Goal: Information Seeking & Learning: Learn about a topic

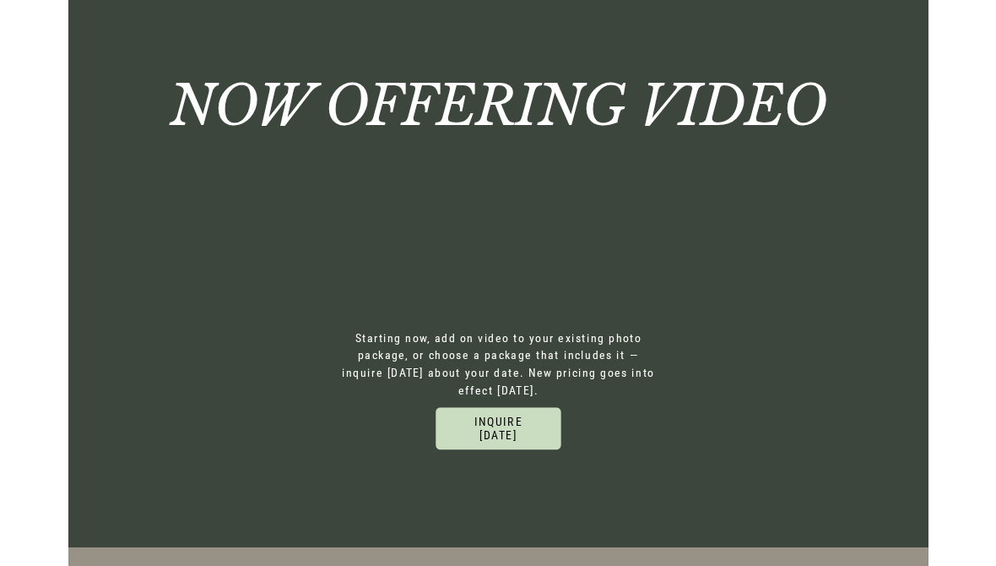
scroll to position [2854, 0]
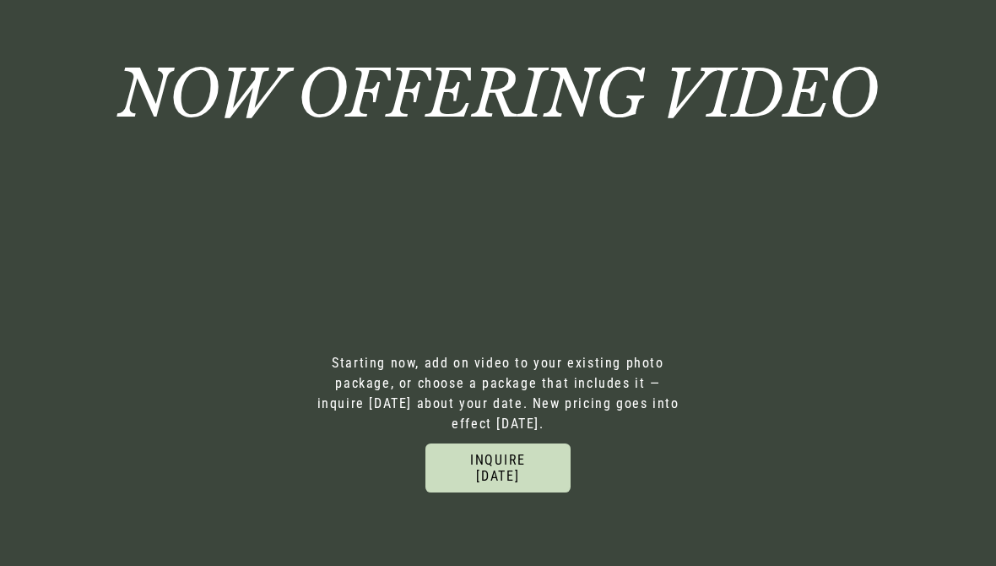
click at [529, 443] on link "inquire today" at bounding box center [497, 467] width 145 height 49
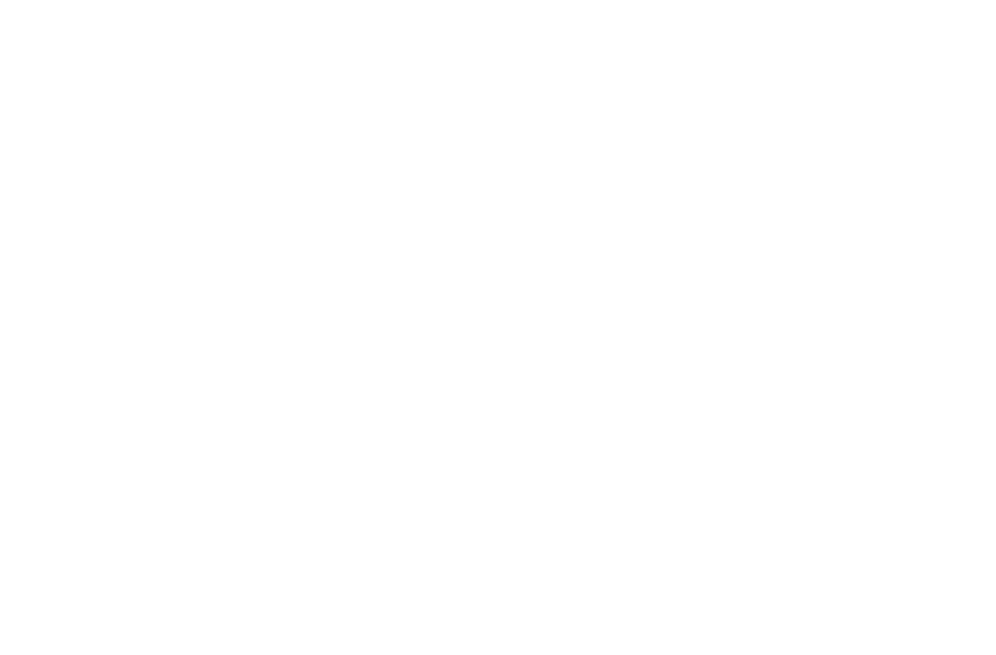
scroll to position [2004, 0]
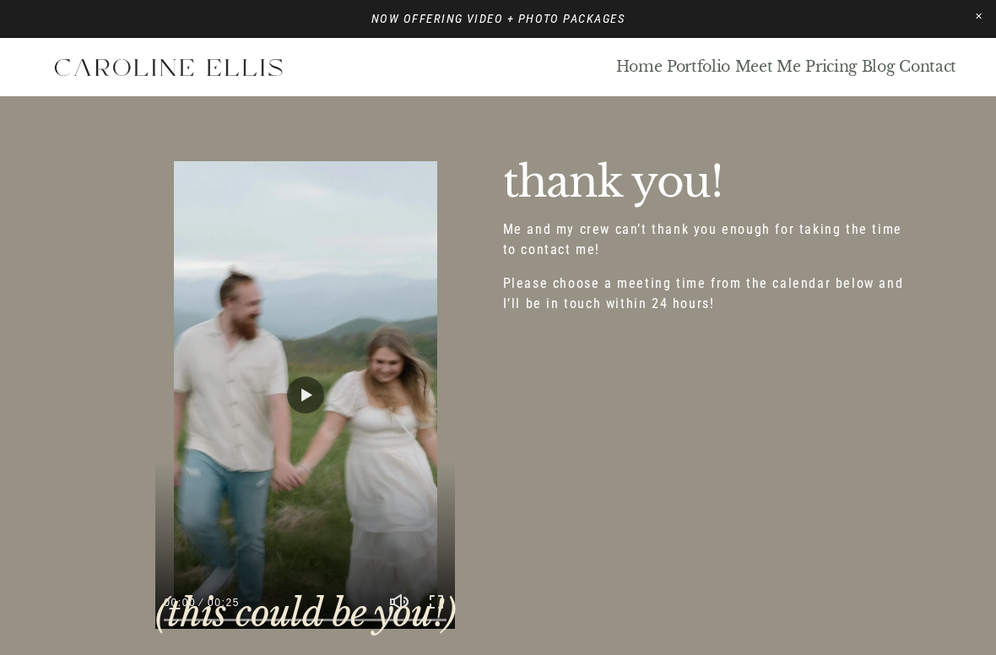
click at [717, 64] on link "Portfolio" at bounding box center [698, 66] width 63 height 19
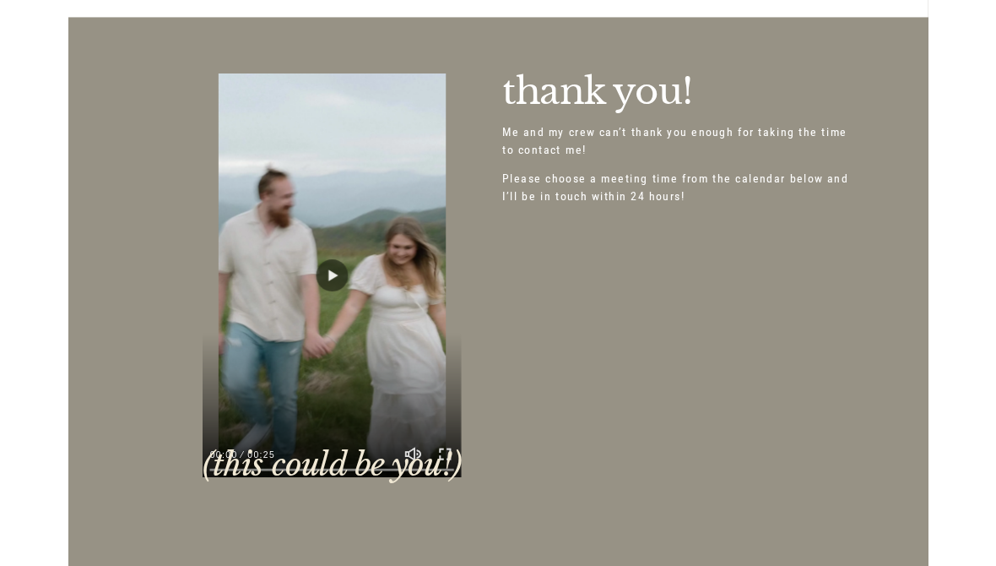
scroll to position [71, 0]
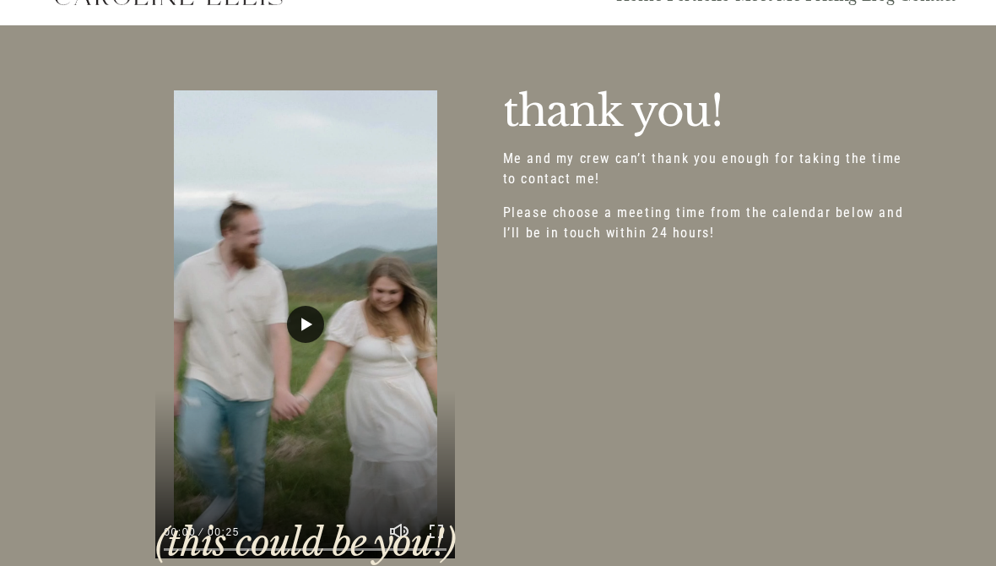
click at [297, 328] on button "Play" at bounding box center [305, 324] width 37 height 37
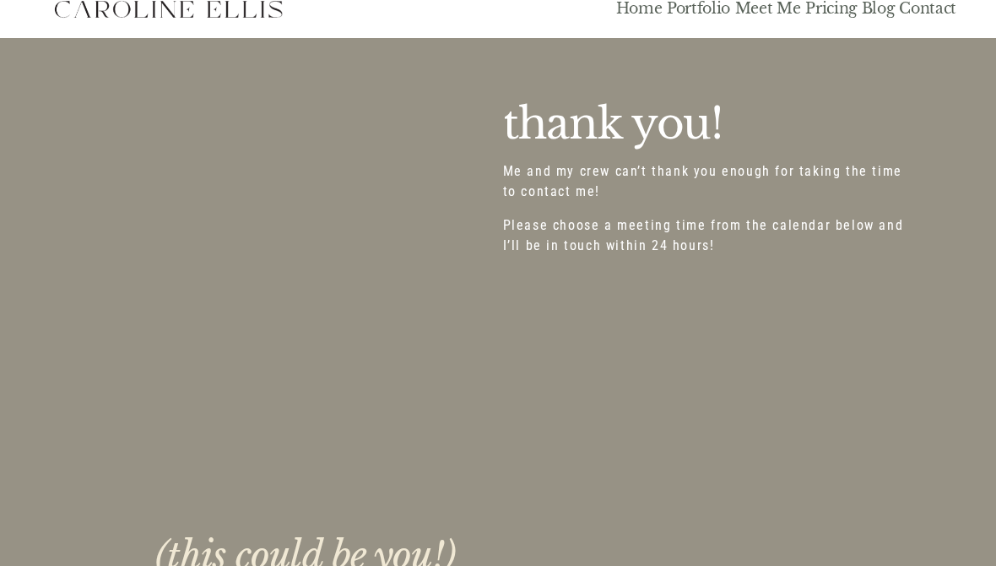
scroll to position [0, 0]
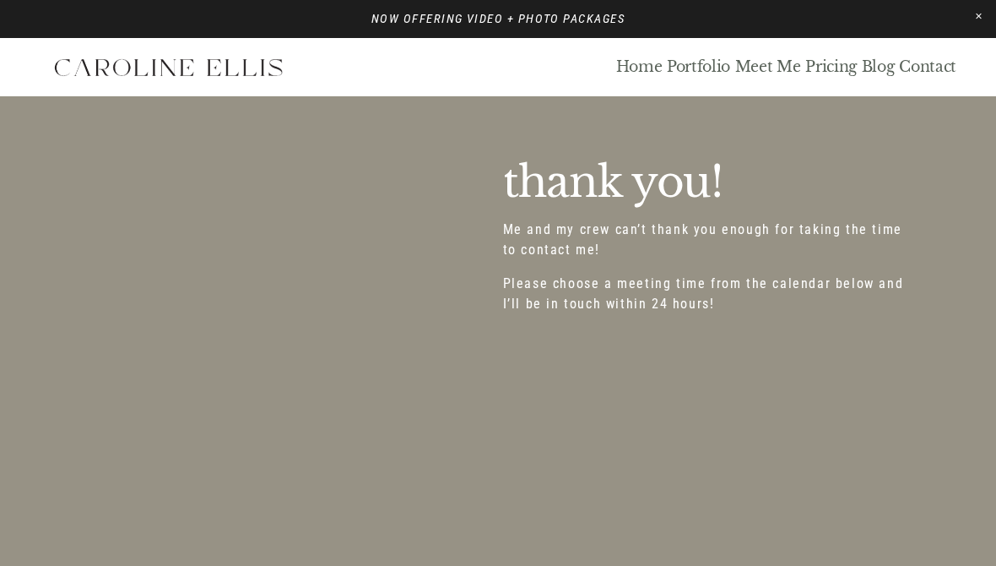
type input "****"
click at [689, 75] on link "Portfolio" at bounding box center [698, 66] width 63 height 19
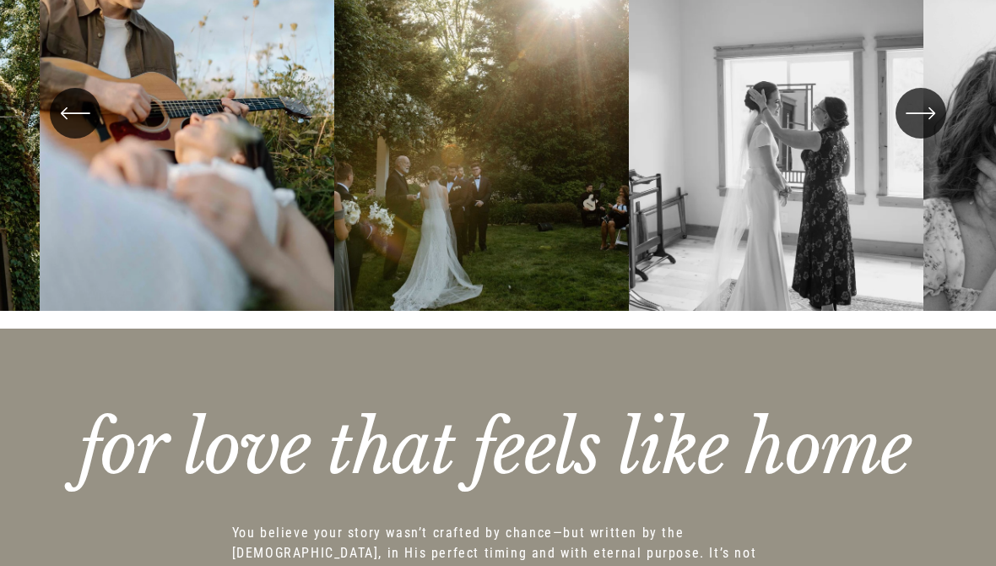
scroll to position [3306, 0]
